Goal: Communication & Community: Answer question/provide support

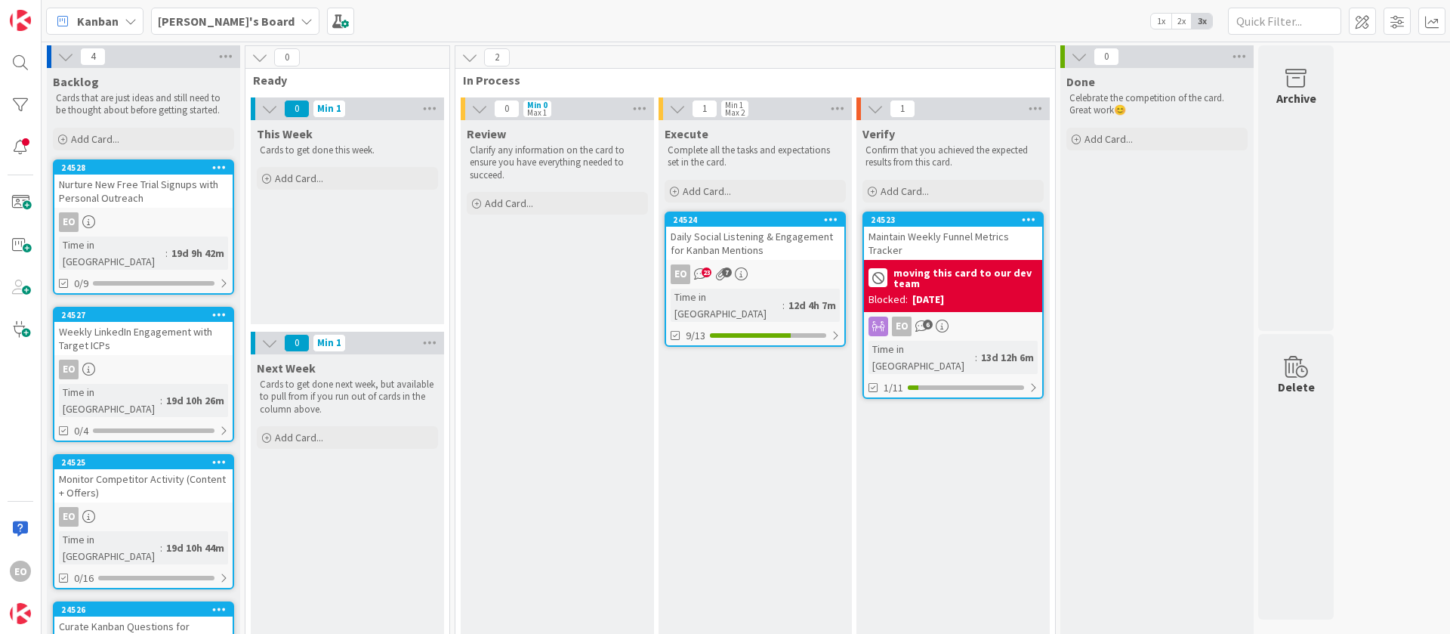
click at [746, 270] on icon at bounding box center [741, 273] width 13 height 13
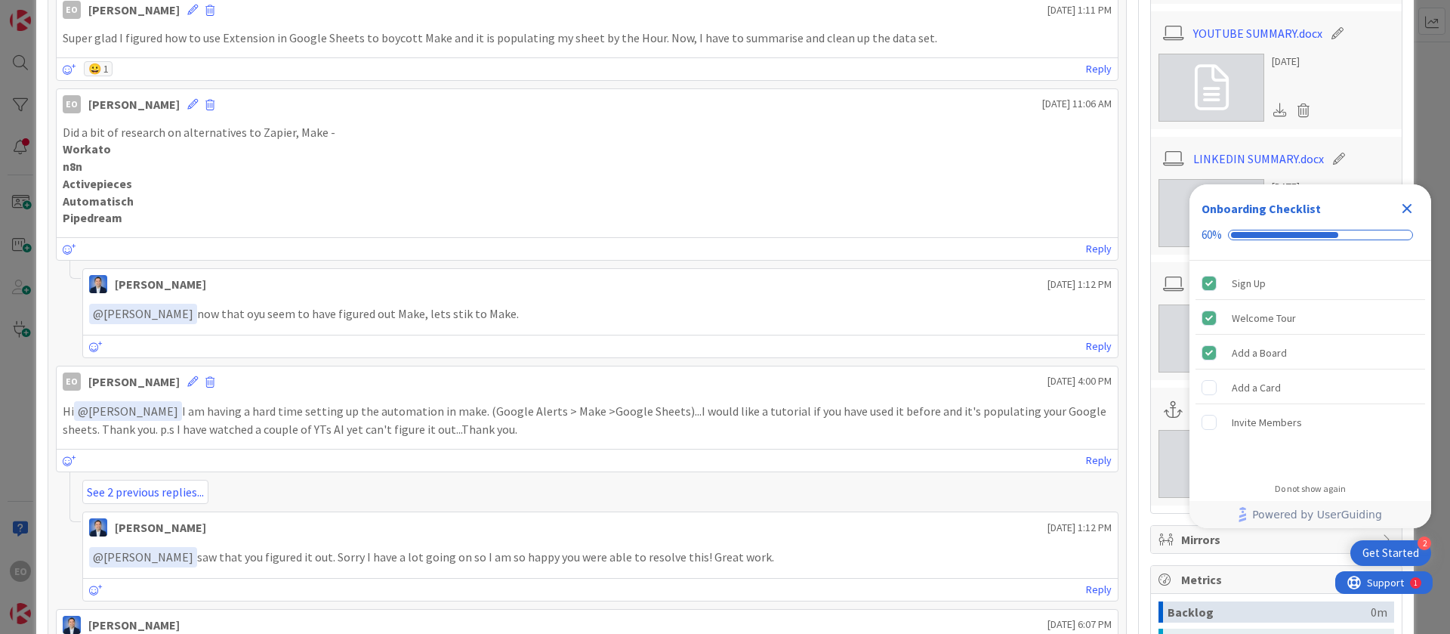
scroll to position [906, 0]
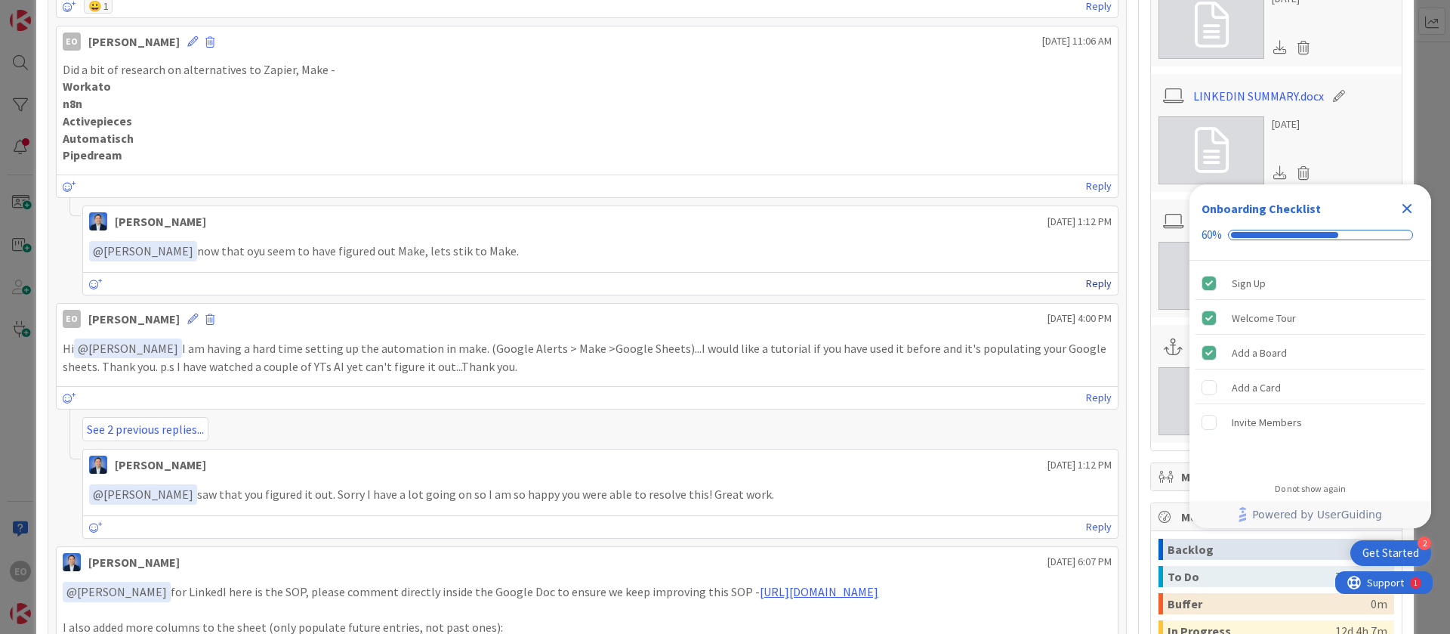
click at [1086, 286] on link "Reply" at bounding box center [1099, 283] width 26 height 19
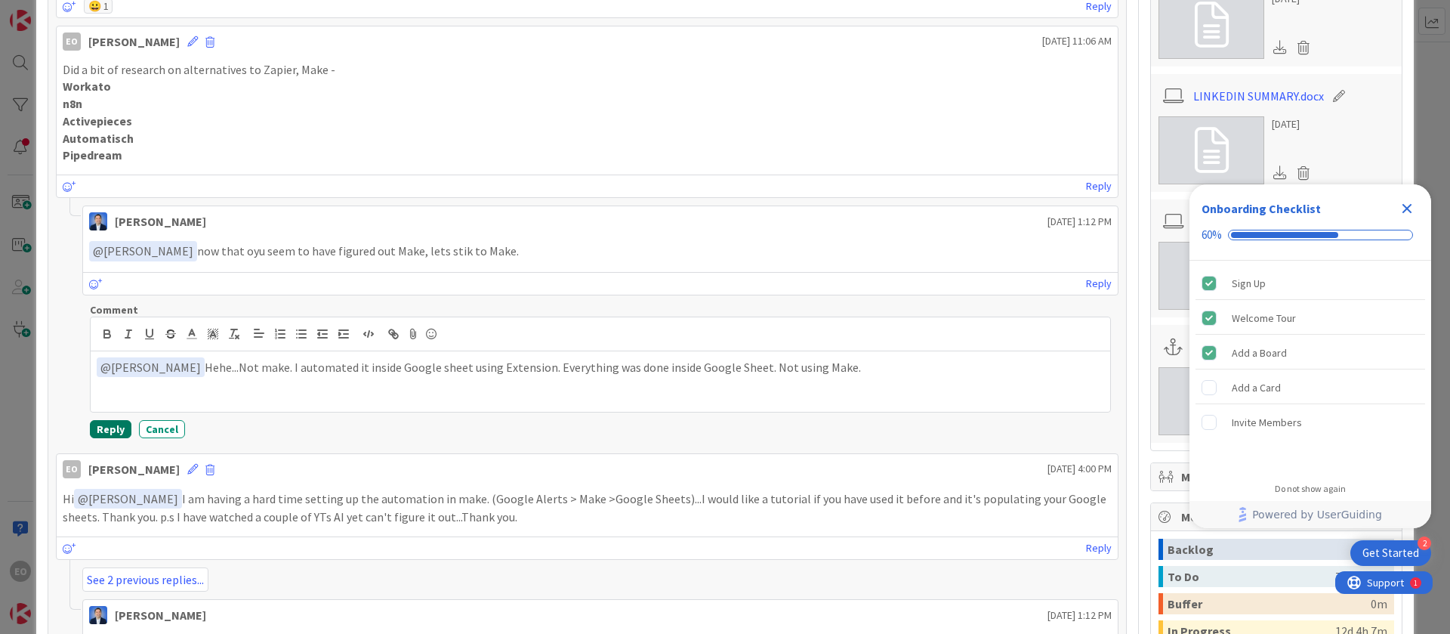
click at [108, 423] on button "Reply" at bounding box center [111, 429] width 42 height 18
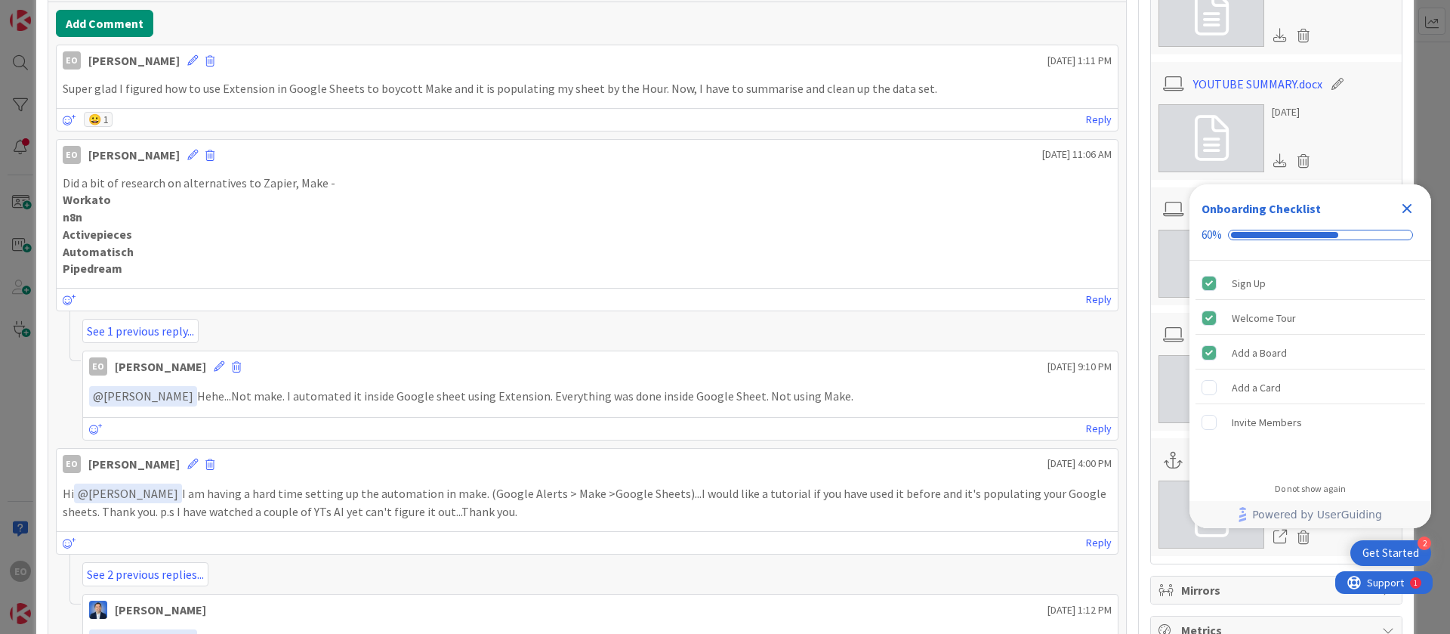
scroll to position [1020, 0]
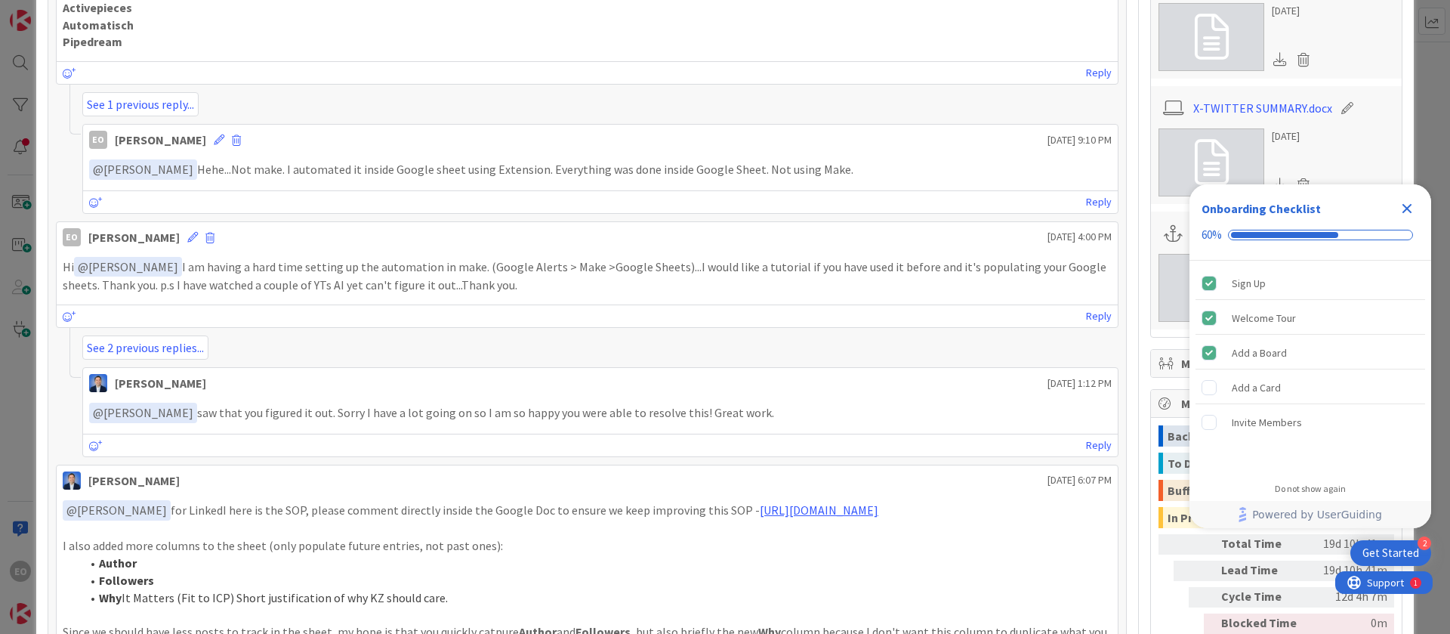
click at [1401, 209] on icon "Close Checklist" at bounding box center [1407, 208] width 18 height 18
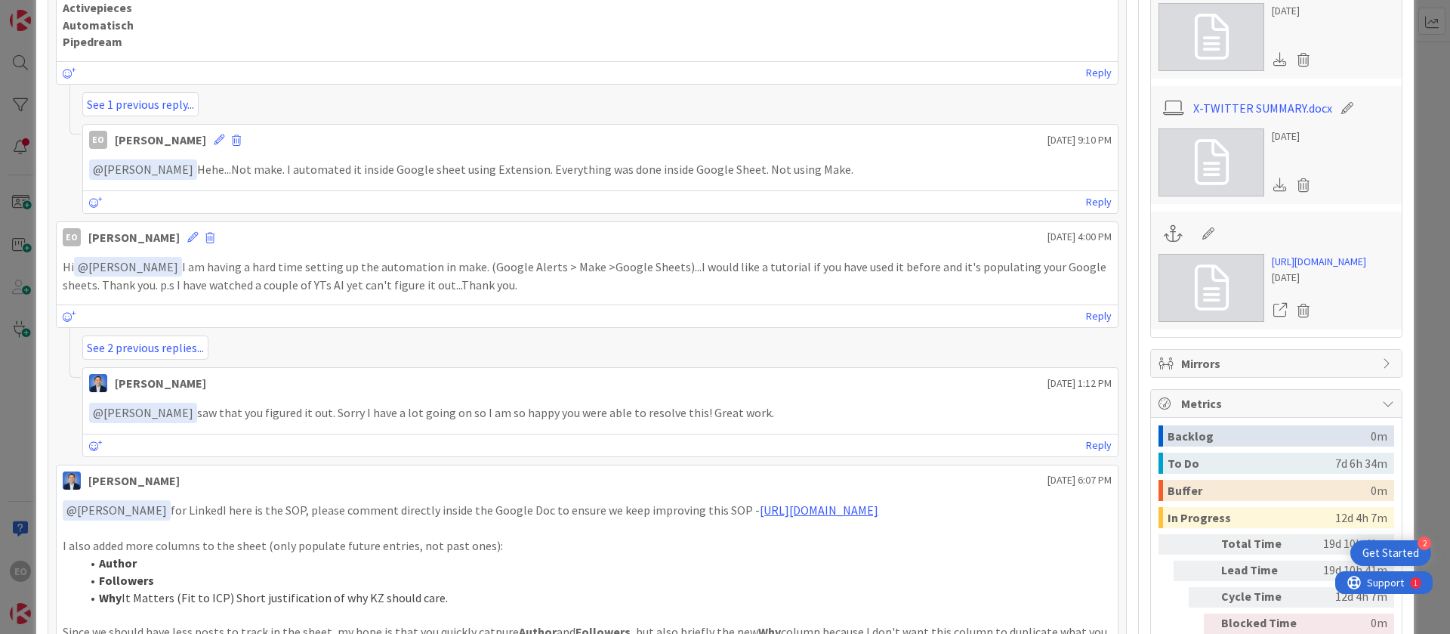
scroll to position [0, 0]
